Goal: Information Seeking & Learning: Stay updated

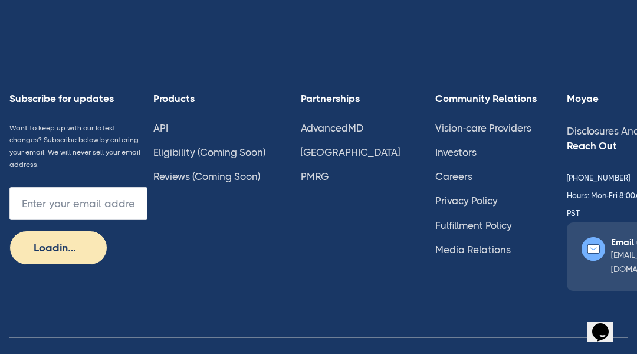
type input "Subscribe"
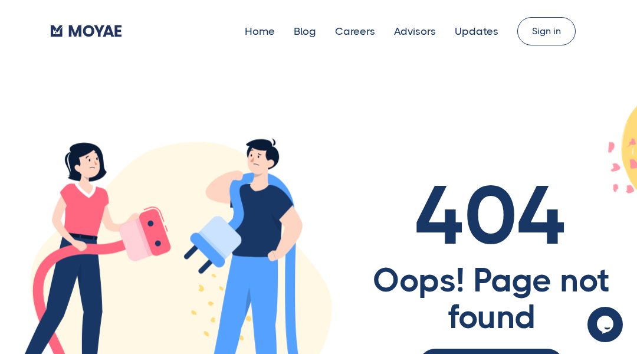
scroll to position [647, 0]
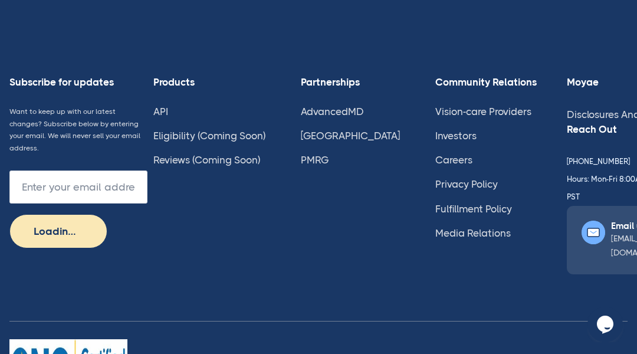
scroll to position [957, 0]
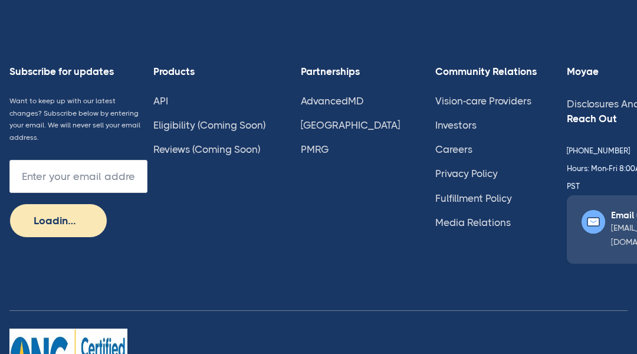
scroll to position [561, 0]
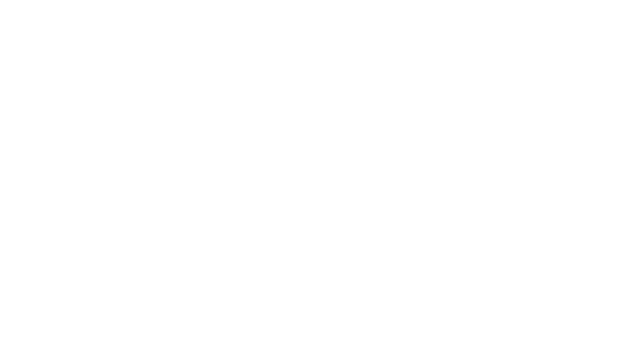
type input "Loading..."
